Goal: Find specific page/section: Find specific page/section

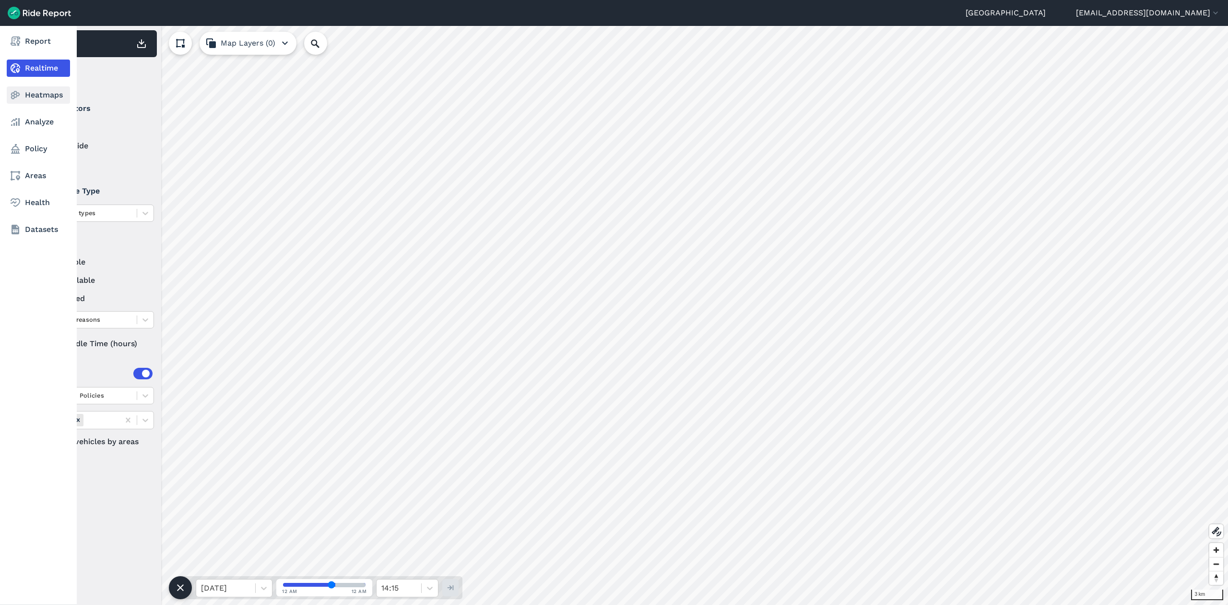
click at [49, 99] on link "Heatmaps" at bounding box center [38, 94] width 63 height 17
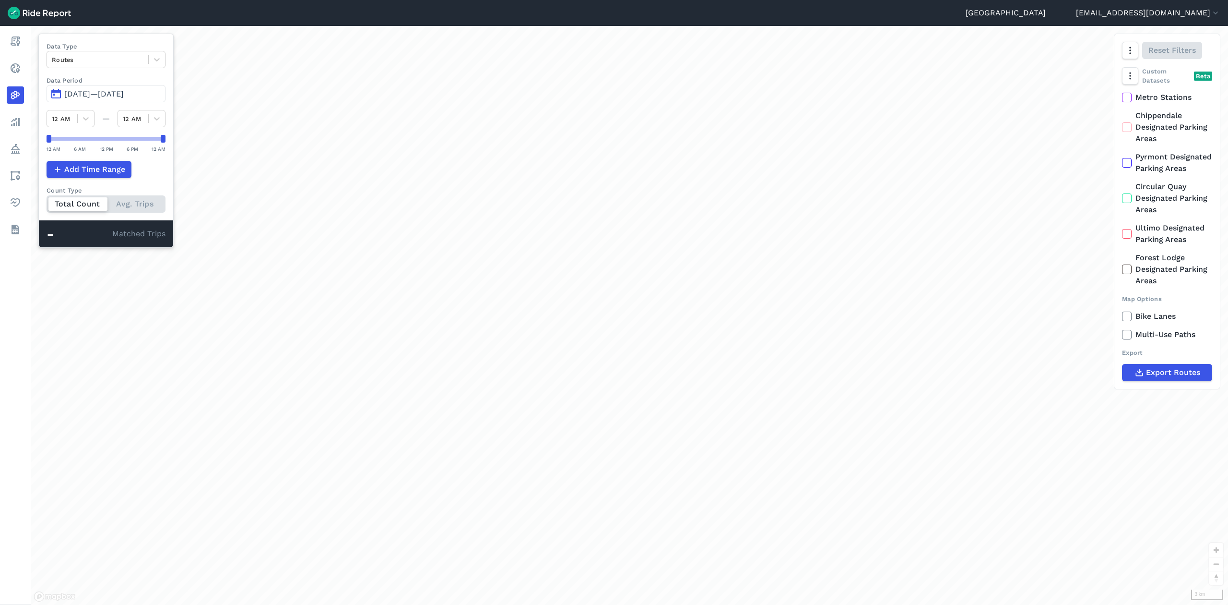
click at [92, 95] on span "[DATE]—[DATE]" at bounding box center [94, 93] width 60 height 9
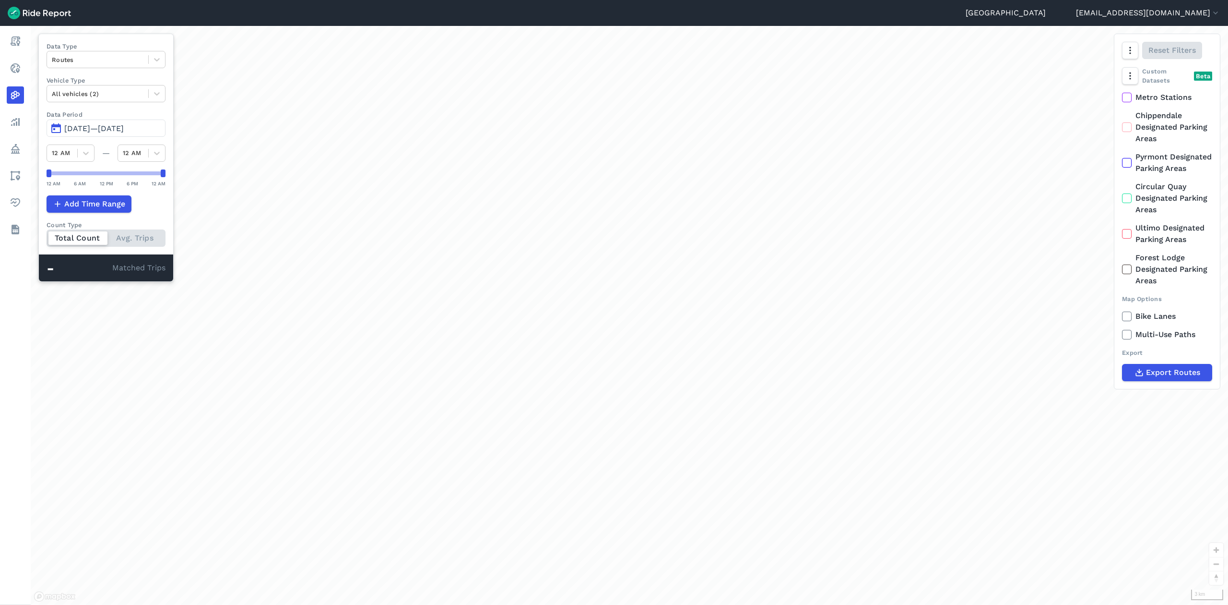
click at [101, 126] on span "[DATE]—[DATE]" at bounding box center [94, 128] width 60 height 9
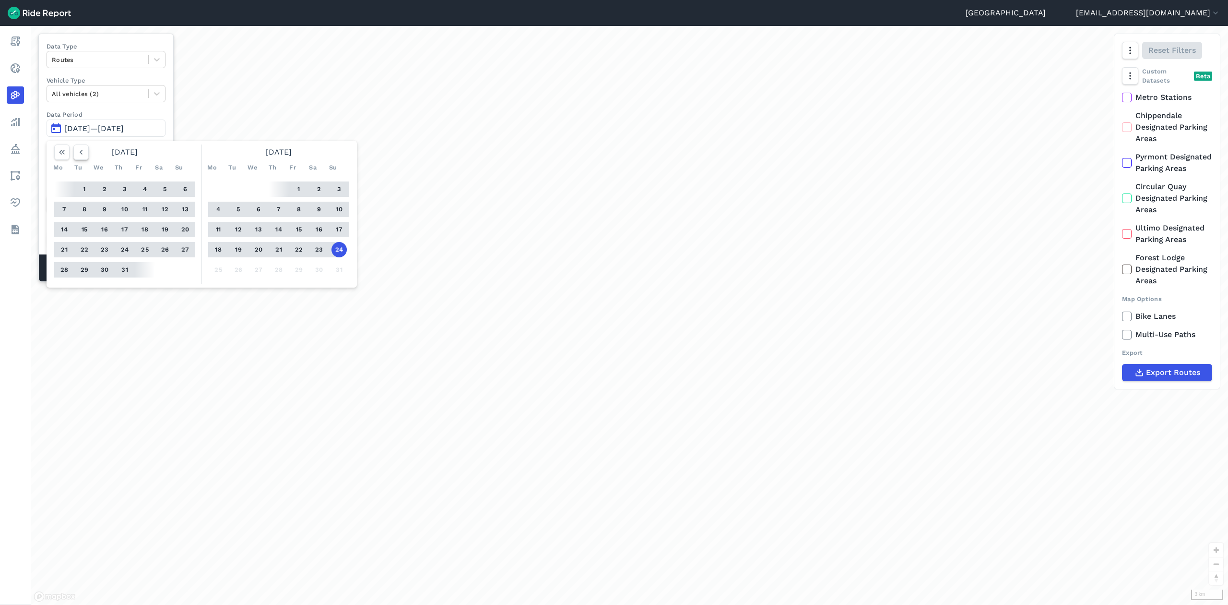
click at [79, 151] on icon "button" at bounding box center [81, 152] width 10 height 10
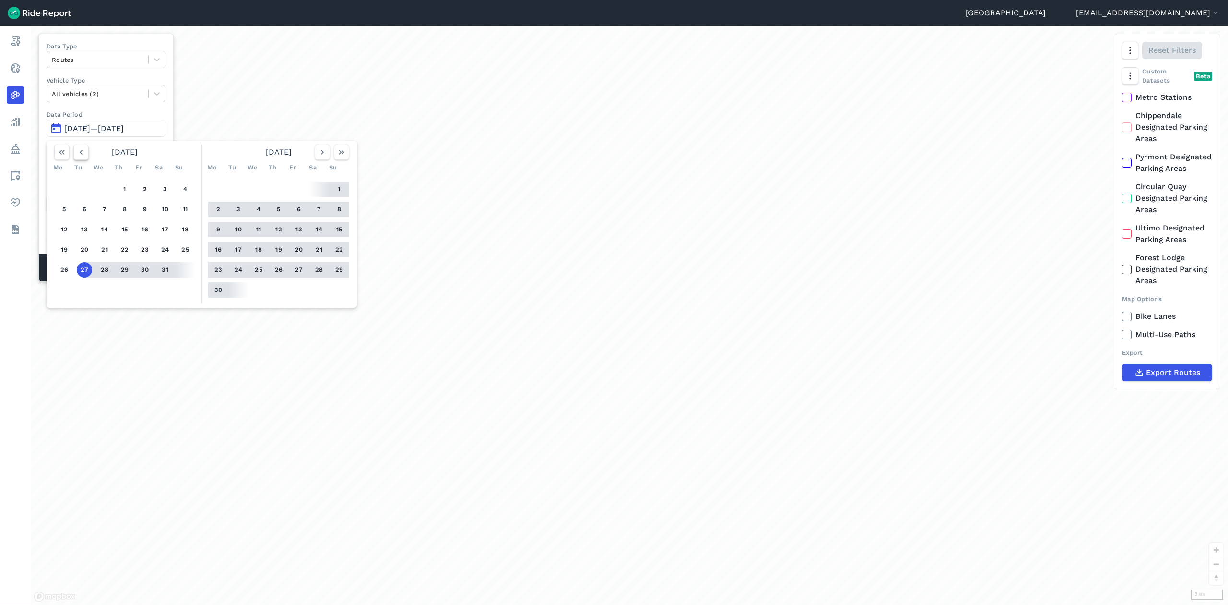
click at [79, 151] on icon "button" at bounding box center [81, 152] width 10 height 10
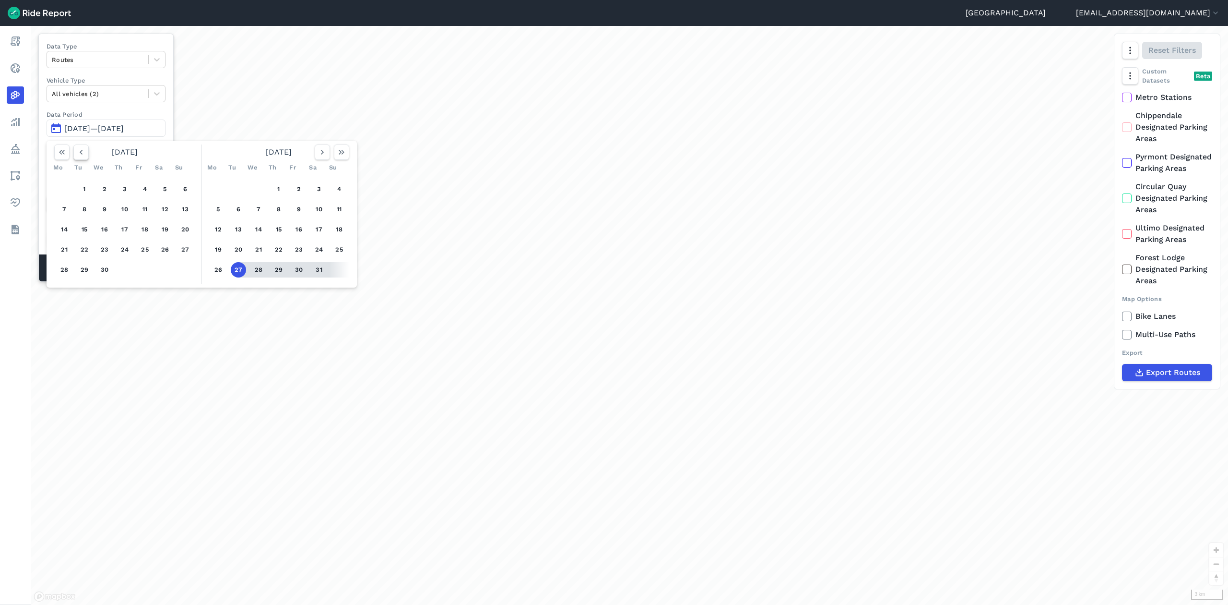
click at [79, 151] on icon "button" at bounding box center [81, 152] width 10 height 10
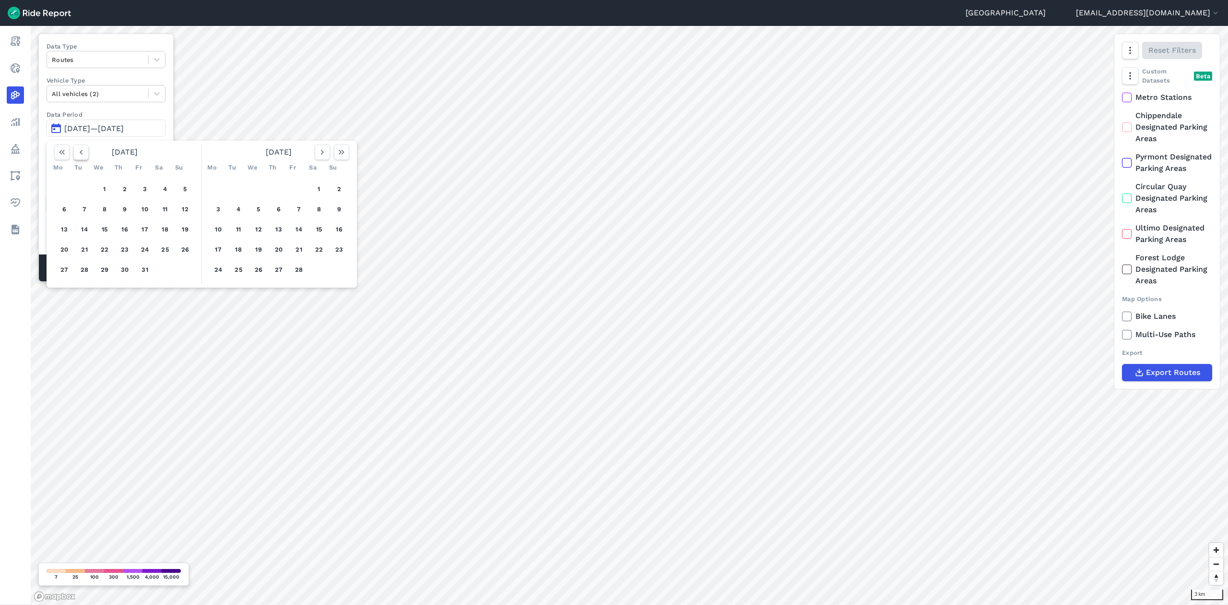
click at [79, 151] on icon "button" at bounding box center [81, 152] width 10 height 10
click at [189, 192] on button "1" at bounding box center [185, 188] width 15 height 15
click at [323, 154] on icon "button" at bounding box center [323, 152] width 10 height 10
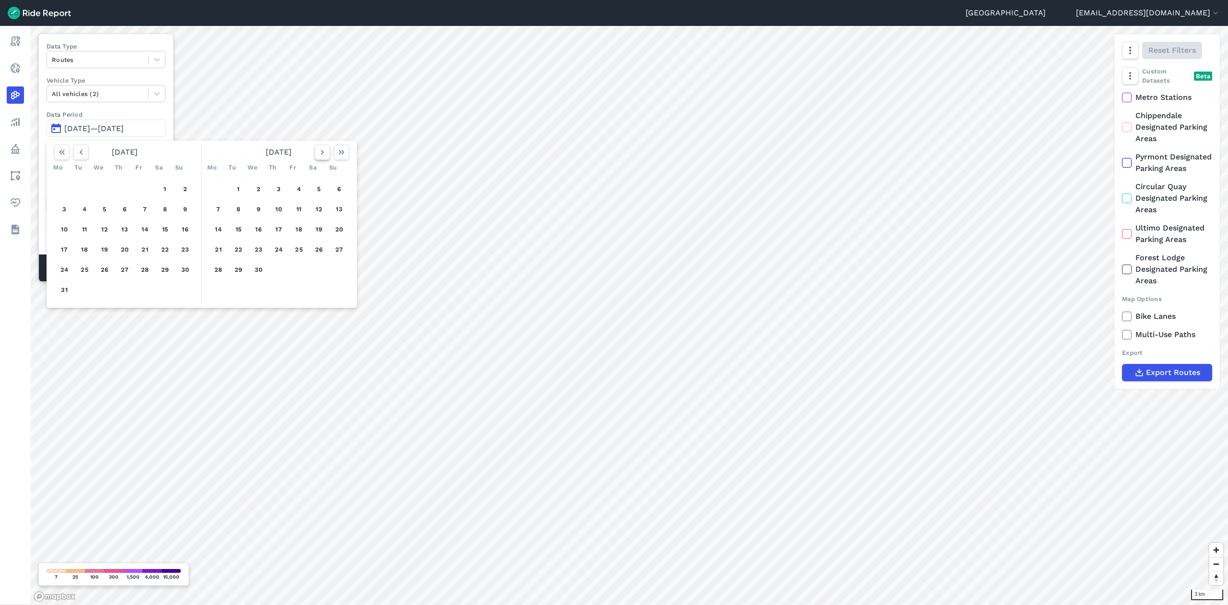
click at [323, 154] on icon "button" at bounding box center [323, 152] width 10 height 10
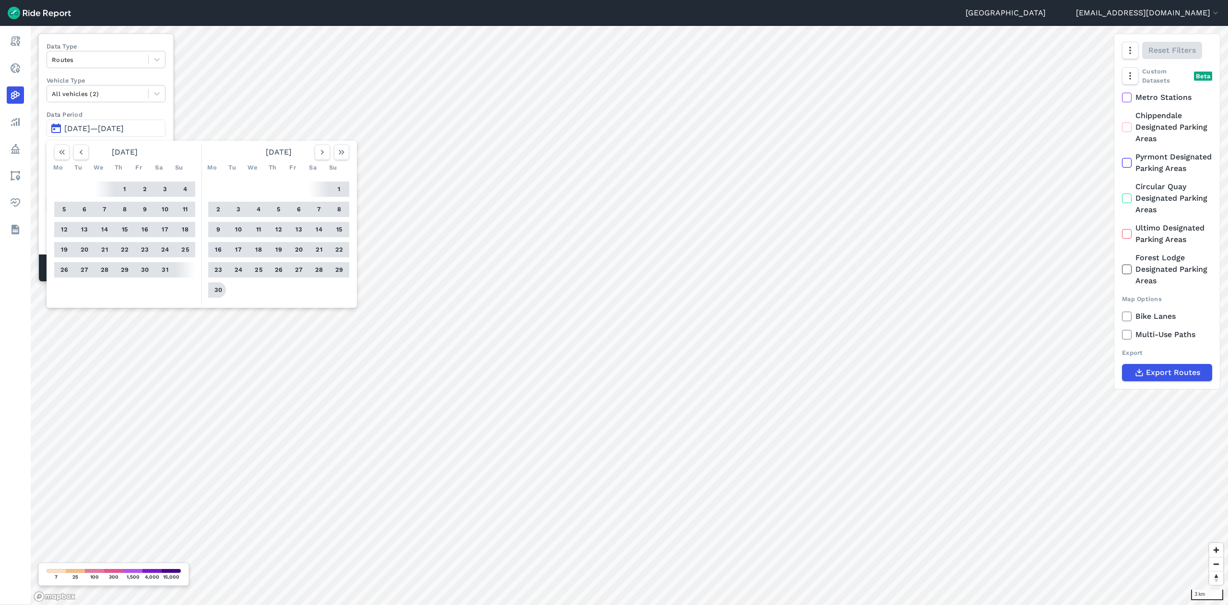
click at [215, 286] on button "30" at bounding box center [218, 289] width 15 height 15
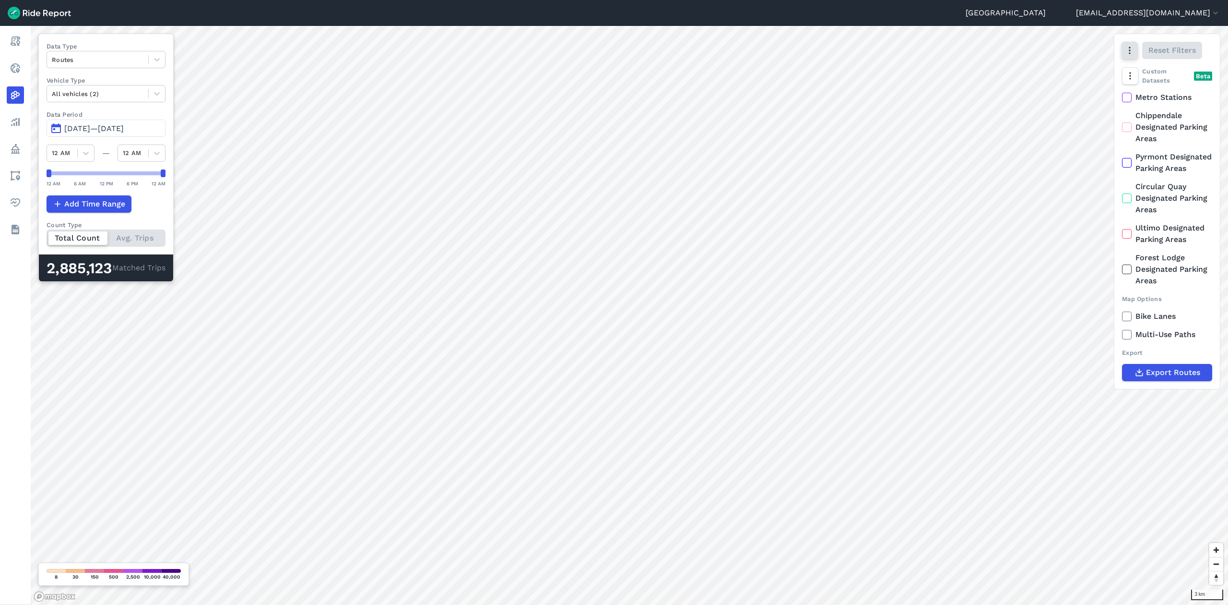
click at [1129, 50] on icon "button" at bounding box center [1130, 51] width 10 height 10
click at [157, 60] on icon at bounding box center [157, 60] width 10 height 10
click at [113, 108] on div "Curb Events" at bounding box center [106, 116] width 119 height 17
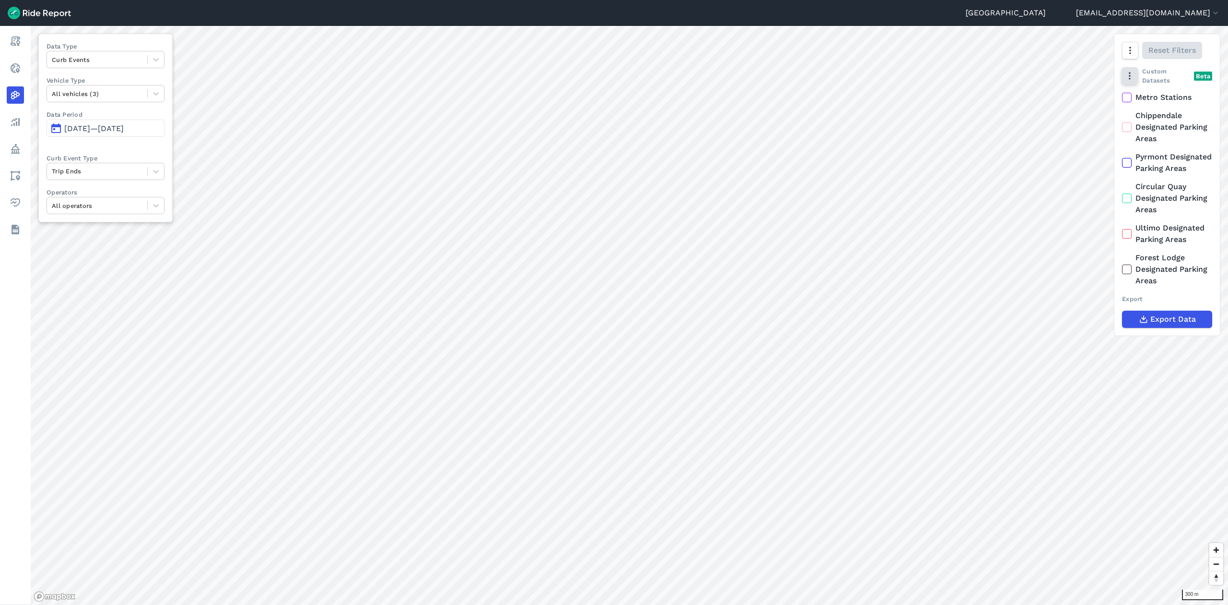
click at [1136, 71] on button "button" at bounding box center [1130, 75] width 16 height 17
click at [1154, 134] on label "Heatmap" at bounding box center [1157, 136] width 57 height 20
click at [1129, 99] on input "Heatmap" at bounding box center [1129, 96] width 0 height 6
click at [1148, 136] on label "Heatmap" at bounding box center [1157, 136] width 57 height 20
click at [1129, 99] on input "Heatmap" at bounding box center [1129, 96] width 0 height 6
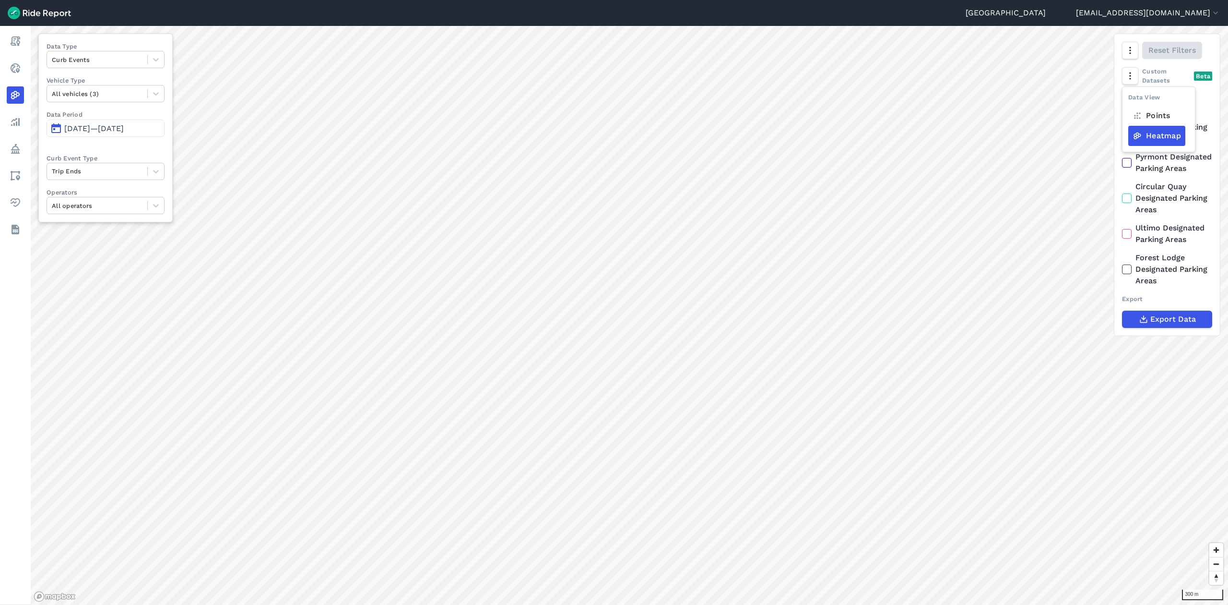
click at [1142, 135] on label "Heatmap" at bounding box center [1157, 136] width 57 height 20
click at [1129, 99] on input "Heatmap" at bounding box center [1129, 96] width 0 height 6
click at [1155, 133] on label "Heatmap" at bounding box center [1157, 136] width 57 height 20
click at [1129, 99] on input "Heatmap" at bounding box center [1129, 96] width 0 height 6
click at [1155, 133] on label "Heatmap" at bounding box center [1157, 136] width 57 height 20
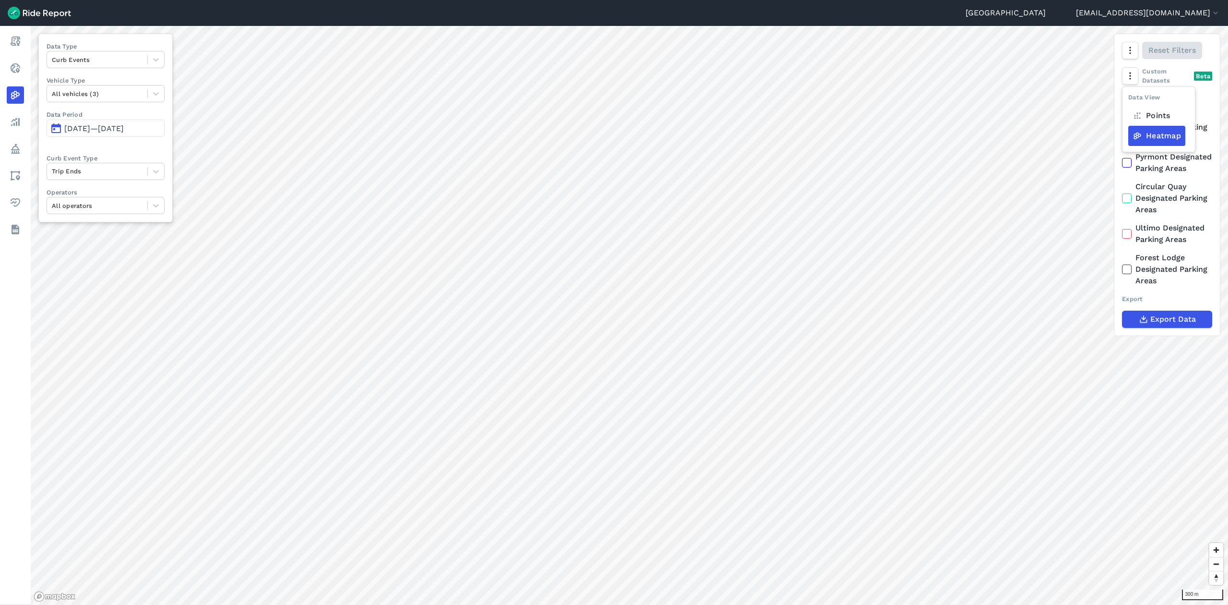
click at [1129, 99] on input "Heatmap" at bounding box center [1129, 96] width 0 height 6
click at [1155, 133] on label "Heatmap" at bounding box center [1157, 136] width 57 height 20
click at [1129, 99] on input "Heatmap" at bounding box center [1129, 96] width 0 height 6
click at [1132, 77] on icon "button" at bounding box center [1130, 76] width 10 height 10
click at [1134, 79] on icon "button" at bounding box center [1130, 76] width 10 height 10
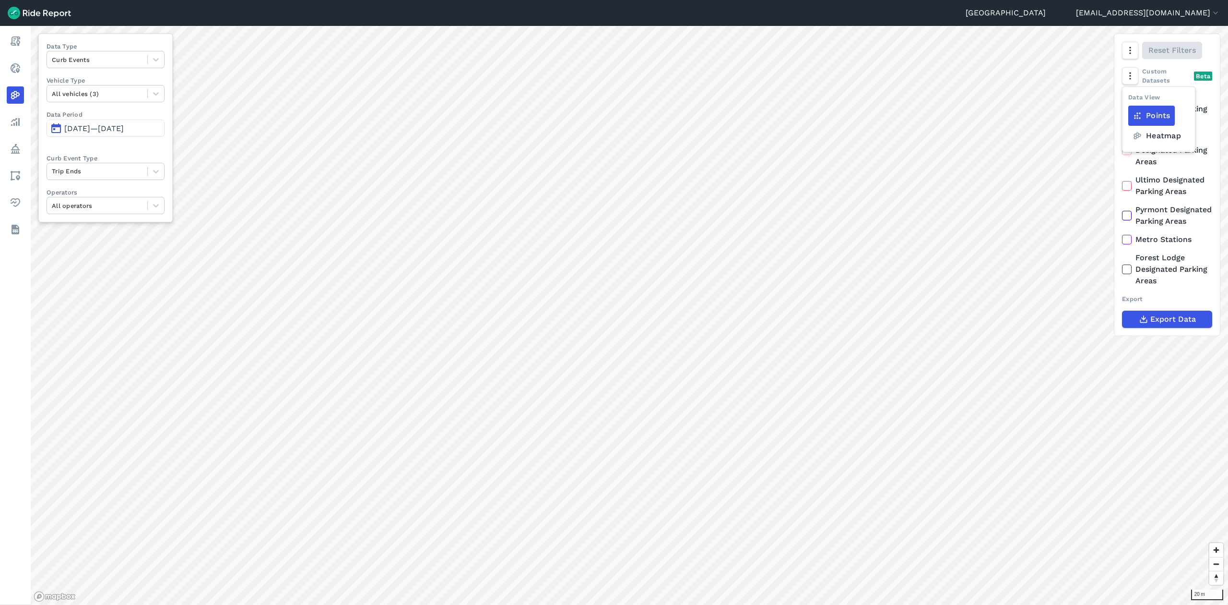
click at [1157, 131] on label "Heatmap" at bounding box center [1157, 136] width 57 height 20
click at [1129, 99] on input "Heatmap" at bounding box center [1129, 96] width 0 height 6
click at [1137, 135] on use at bounding box center [1138, 135] width 8 height 7
click at [1129, 99] on input "Heatmap" at bounding box center [1129, 96] width 0 height 6
click at [1137, 135] on use at bounding box center [1138, 135] width 8 height 7
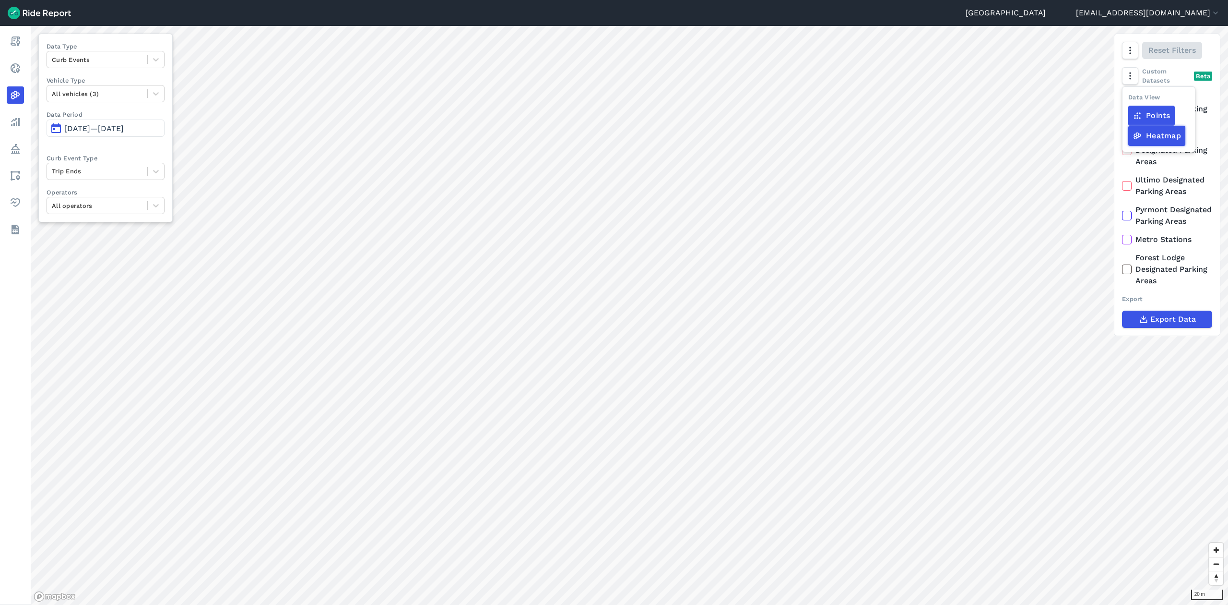
click at [1129, 99] on input "Heatmap" at bounding box center [1129, 96] width 0 height 6
click at [1164, 135] on label "Heatmap" at bounding box center [1157, 136] width 57 height 20
click at [1129, 99] on input "Heatmap" at bounding box center [1129, 96] width 0 height 6
click at [1164, 135] on label "Heatmap" at bounding box center [1157, 136] width 57 height 20
click at [1129, 99] on input "Heatmap" at bounding box center [1129, 96] width 0 height 6
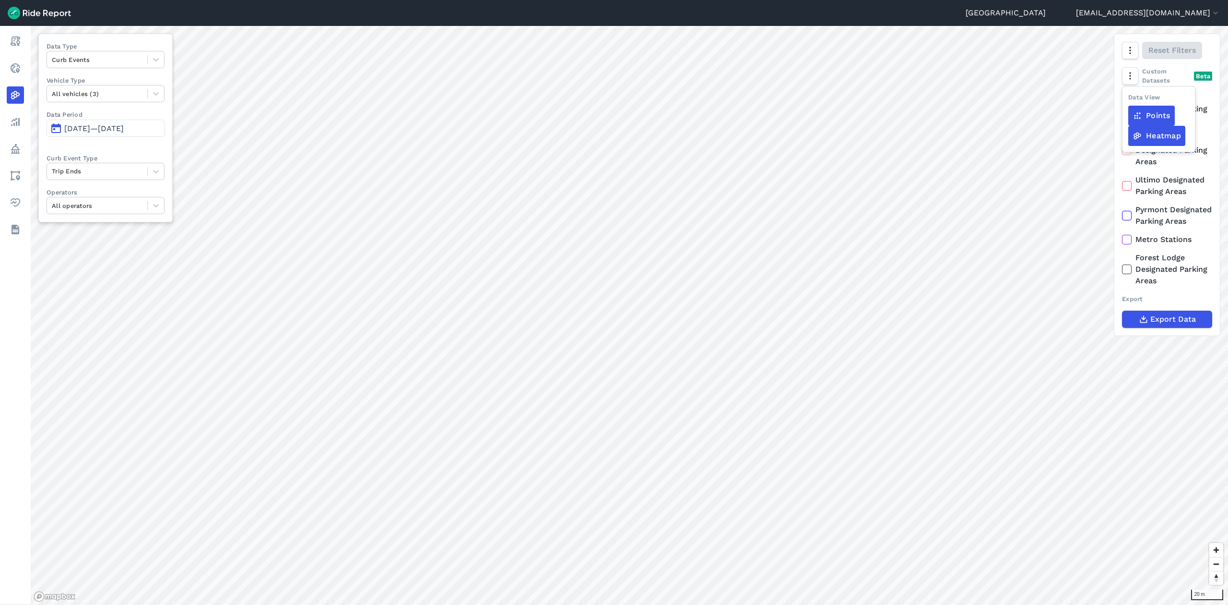
click at [1164, 135] on label "Heatmap" at bounding box center [1157, 136] width 57 height 20
click at [1129, 99] on input "Heatmap" at bounding box center [1129, 96] width 0 height 6
click at [1164, 135] on label "Heatmap" at bounding box center [1157, 136] width 57 height 20
click at [1129, 99] on input "Heatmap" at bounding box center [1129, 96] width 0 height 6
click at [1164, 135] on label "Heatmap" at bounding box center [1157, 136] width 57 height 20
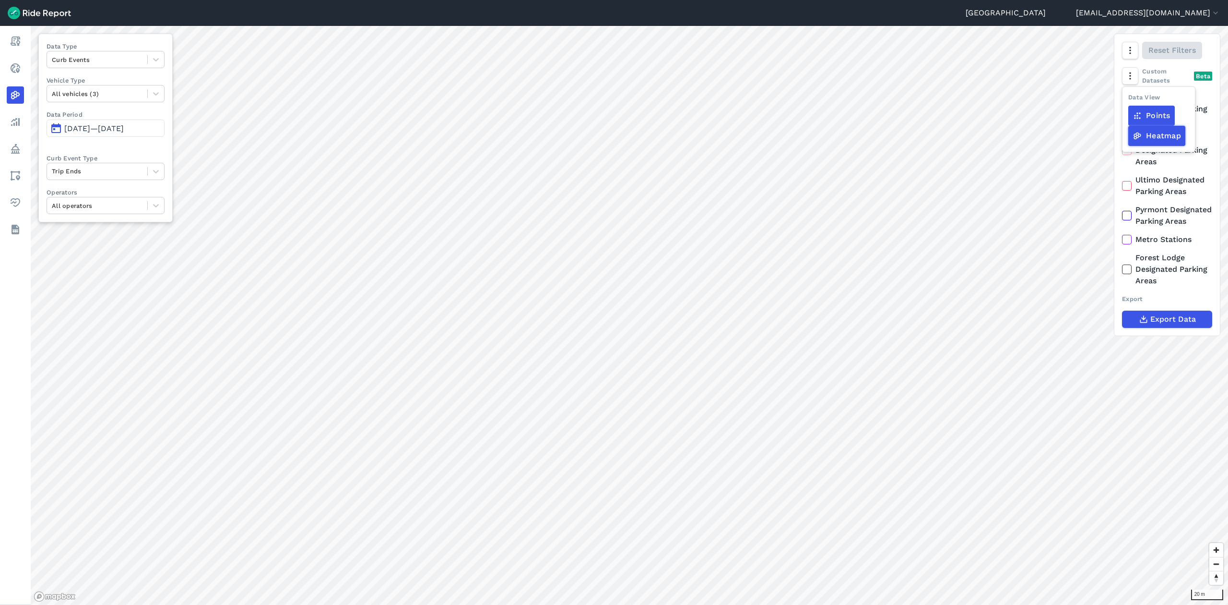
click at [1129, 99] on input "Heatmap" at bounding box center [1129, 96] width 0 height 6
click at [1158, 113] on label "Points" at bounding box center [1152, 116] width 47 height 20
click at [1129, 99] on input "Points" at bounding box center [1129, 96] width 0 height 6
click at [1162, 132] on label "Heatmap" at bounding box center [1157, 136] width 57 height 20
click at [1129, 99] on input "Heatmap" at bounding box center [1129, 96] width 0 height 6
